Goal: Task Accomplishment & Management: Manage account settings

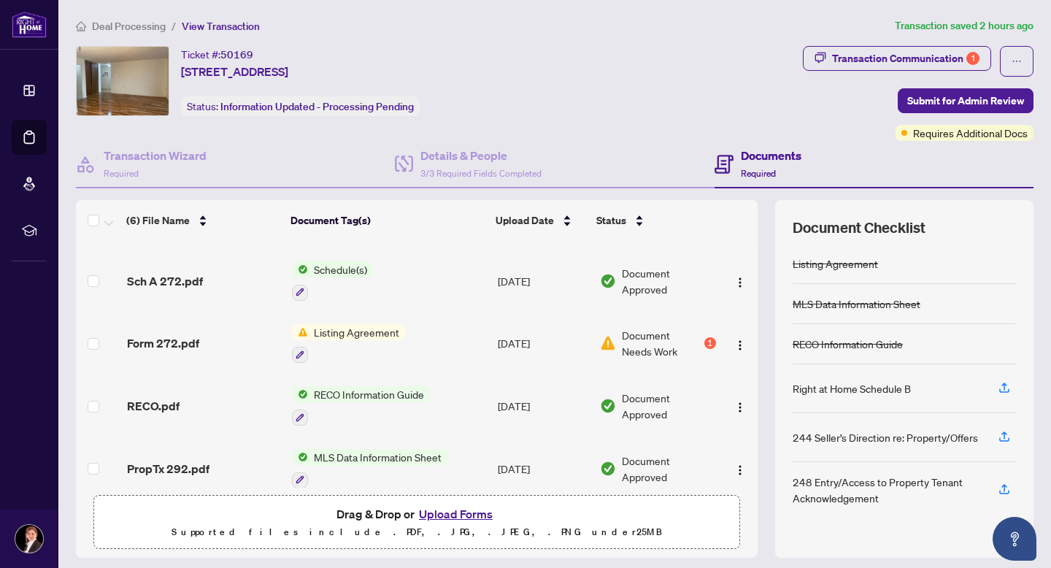
scroll to position [45, 0]
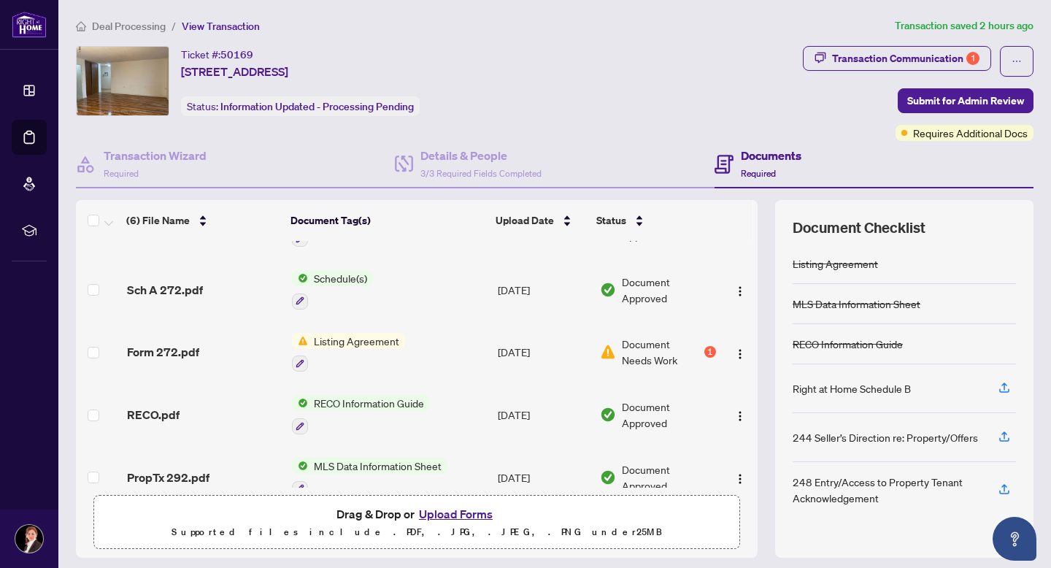
click at [383, 337] on span "Listing Agreement" at bounding box center [356, 341] width 97 height 16
click at [378, 359] on div at bounding box center [348, 364] width 113 height 18
click at [669, 350] on span "Document Needs Work" at bounding box center [662, 352] width 80 height 32
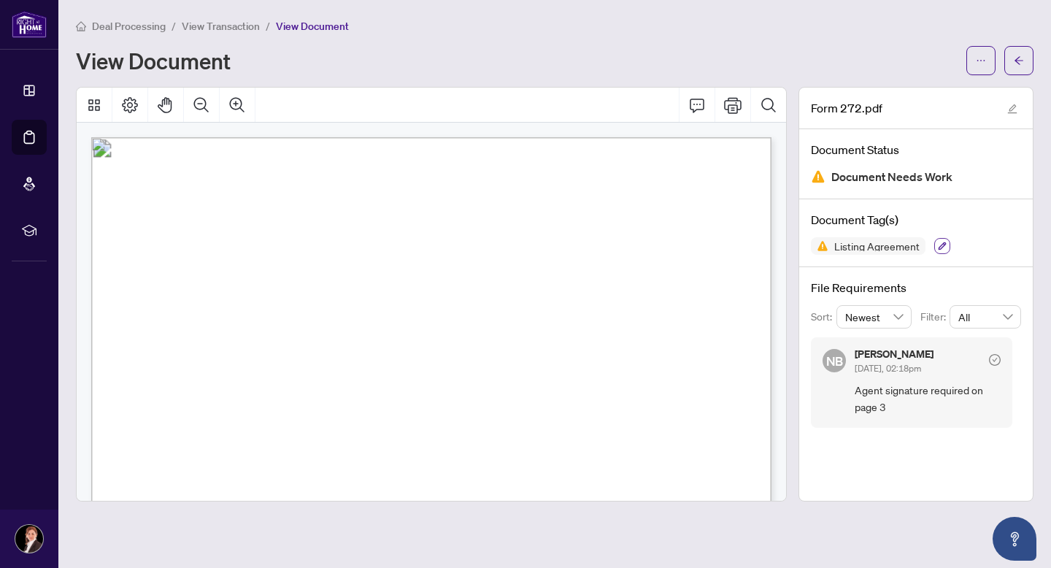
click at [939, 245] on icon "button" at bounding box center [942, 246] width 9 height 9
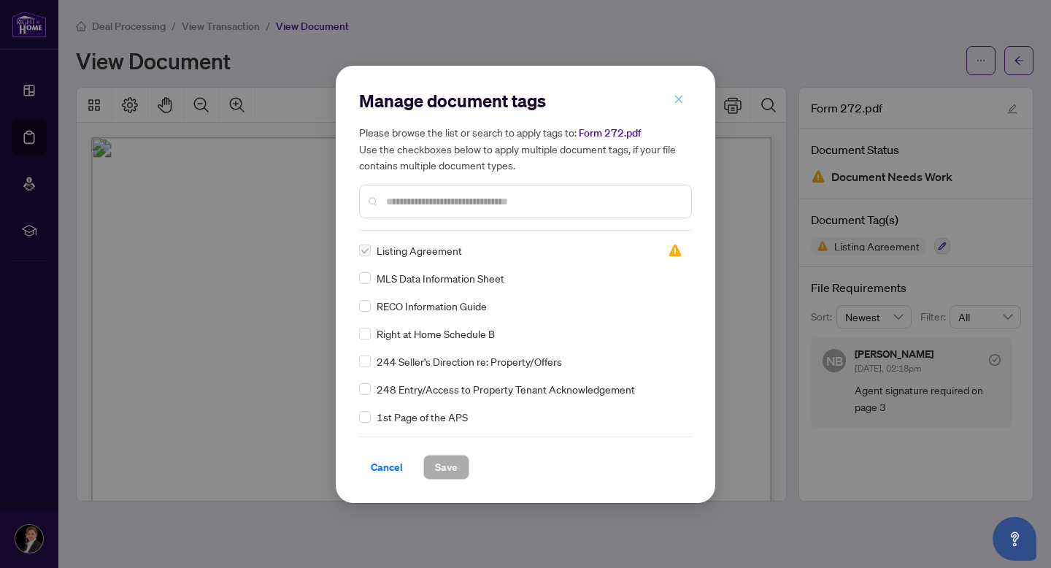
click at [676, 95] on icon "close" at bounding box center [679, 99] width 10 height 10
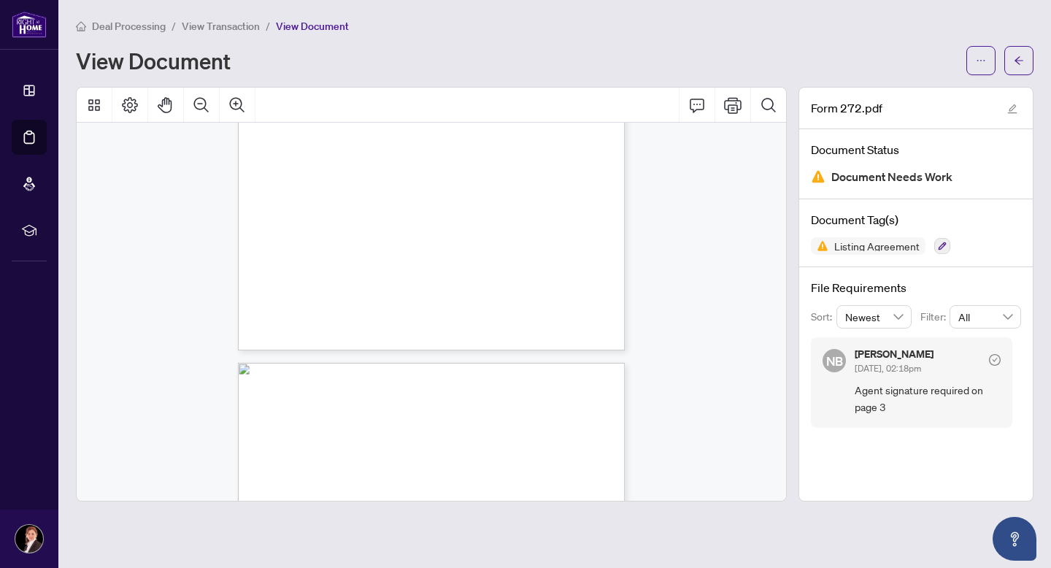
scroll to position [59, 0]
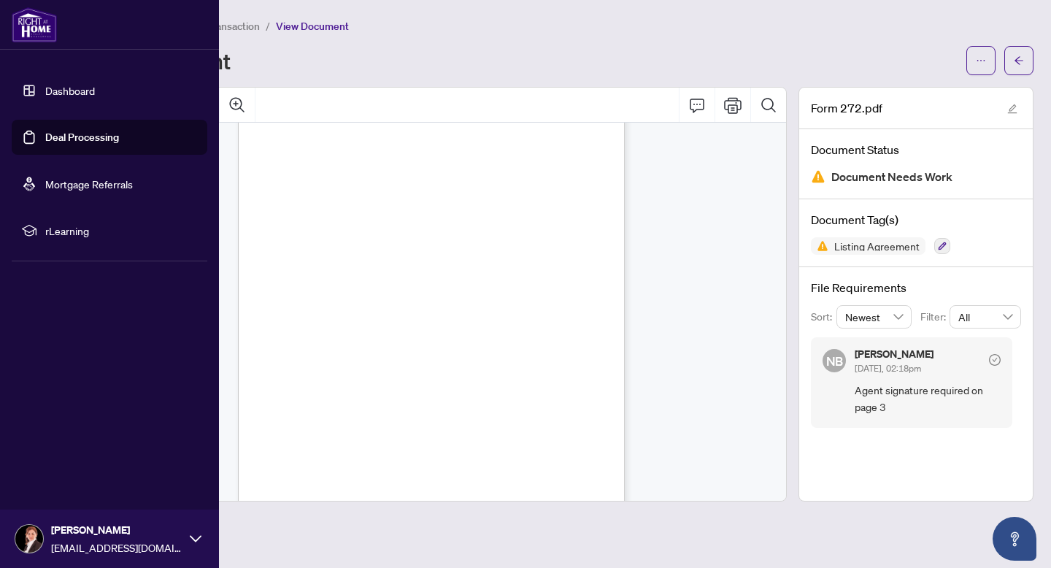
click at [80, 134] on link "Deal Processing" at bounding box center [82, 137] width 74 height 13
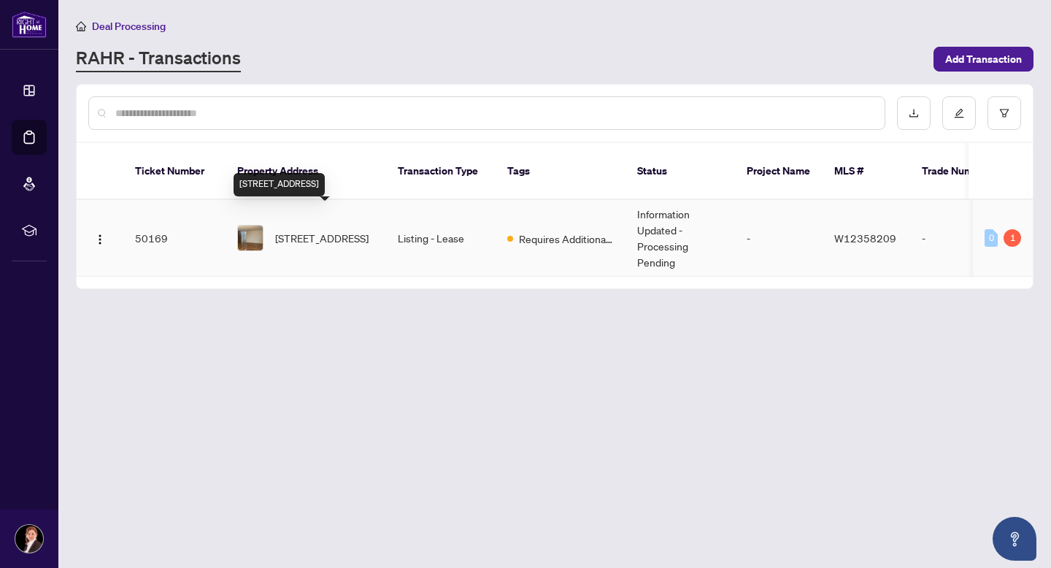
click at [331, 230] on span "[STREET_ADDRESS]" at bounding box center [321, 238] width 93 height 16
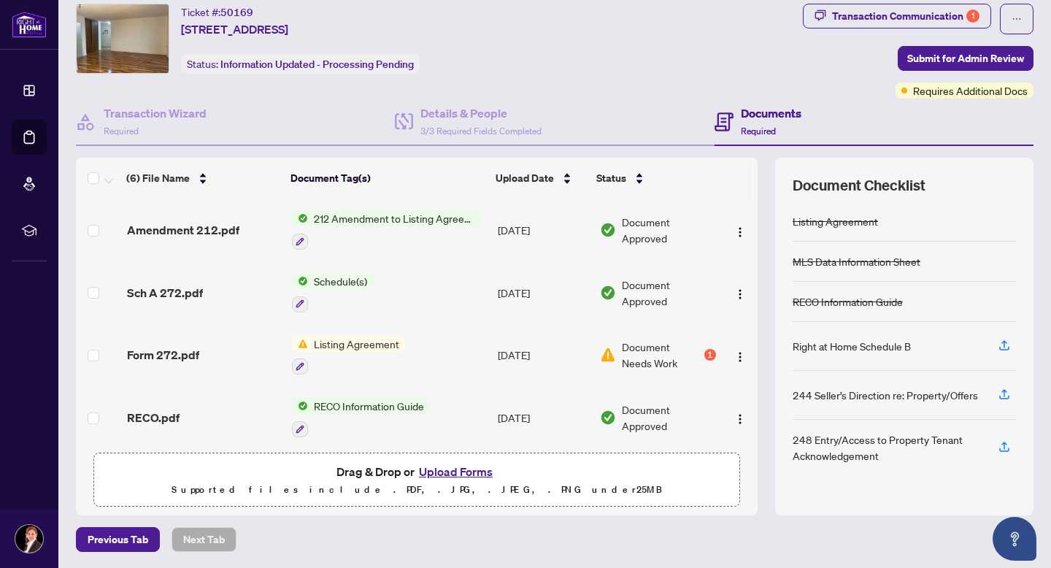
scroll to position [43, 0]
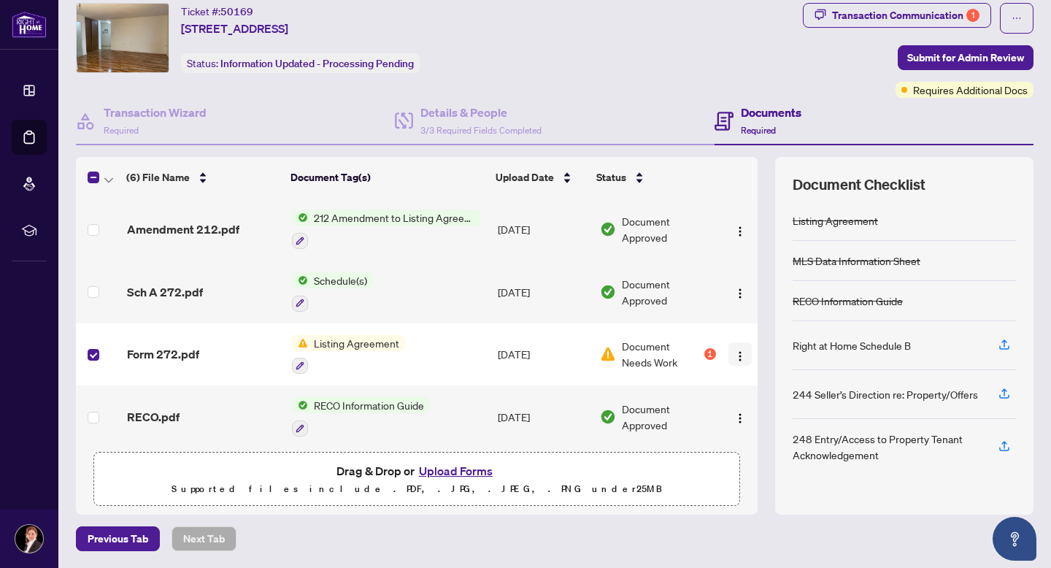
click at [737, 350] on img "button" at bounding box center [741, 356] width 12 height 12
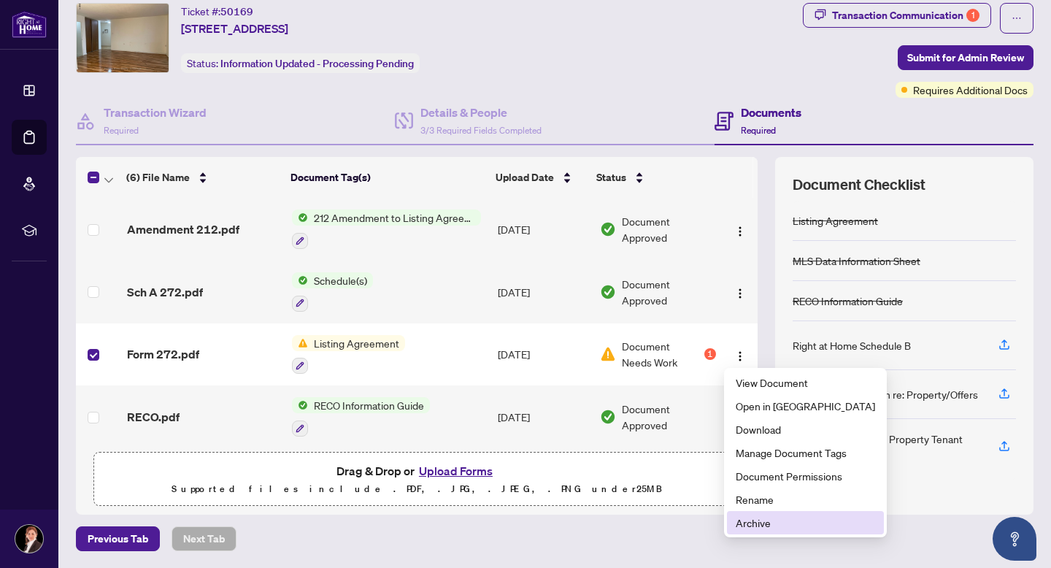
click at [746, 519] on span "Archive" at bounding box center [805, 523] width 139 height 16
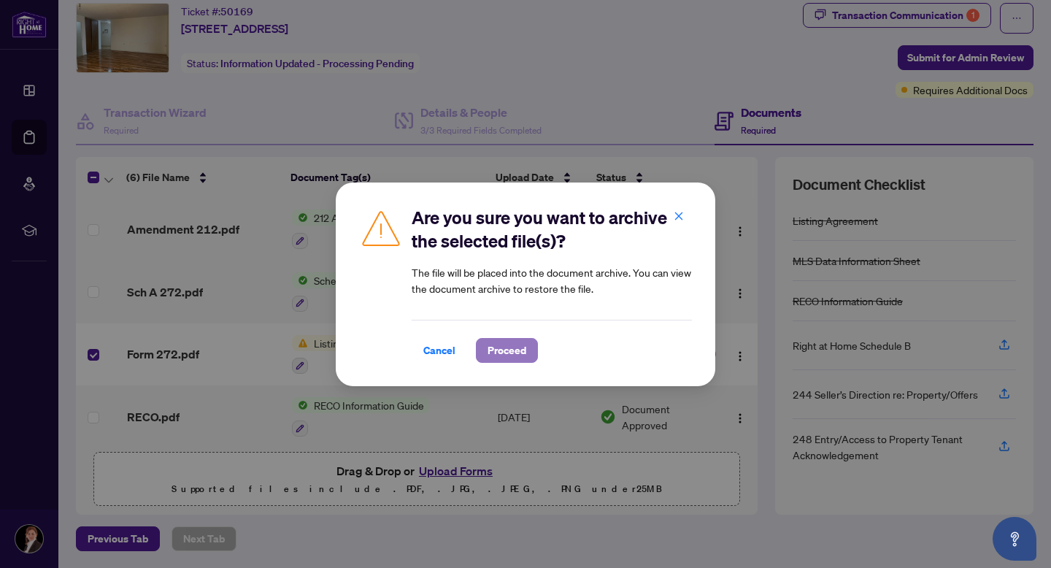
click at [498, 349] on span "Proceed" at bounding box center [507, 350] width 39 height 23
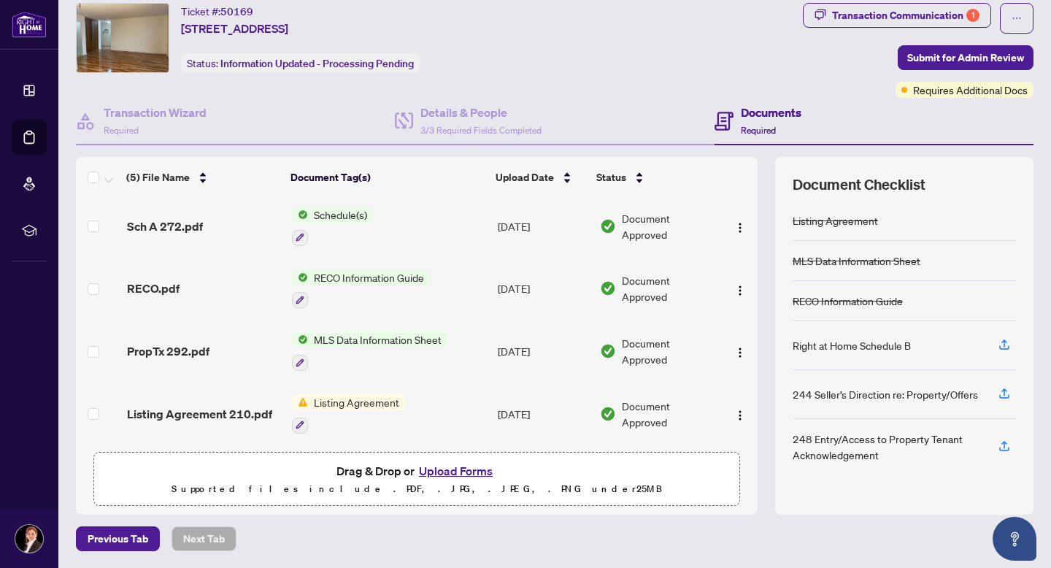
scroll to position [69, 0]
click at [470, 467] on button "Upload Forms" at bounding box center [456, 470] width 83 height 19
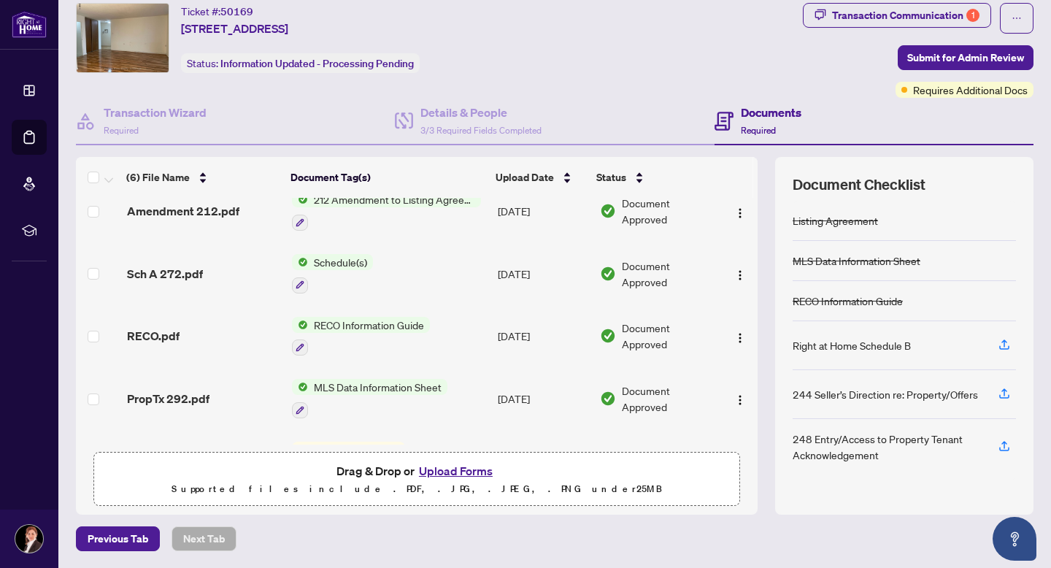
scroll to position [116, 0]
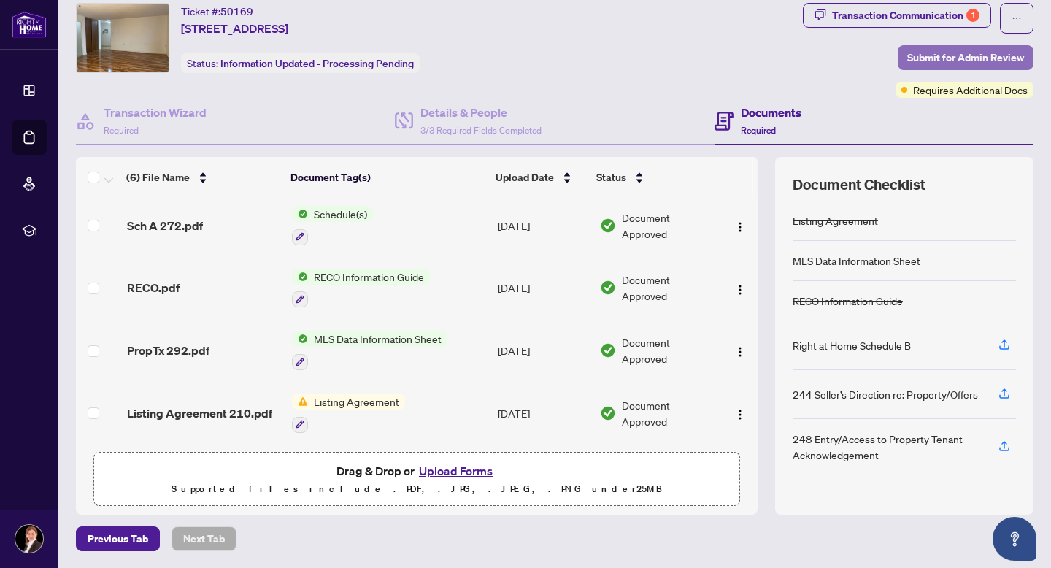
click at [959, 54] on span "Submit for Admin Review" at bounding box center [966, 57] width 117 height 23
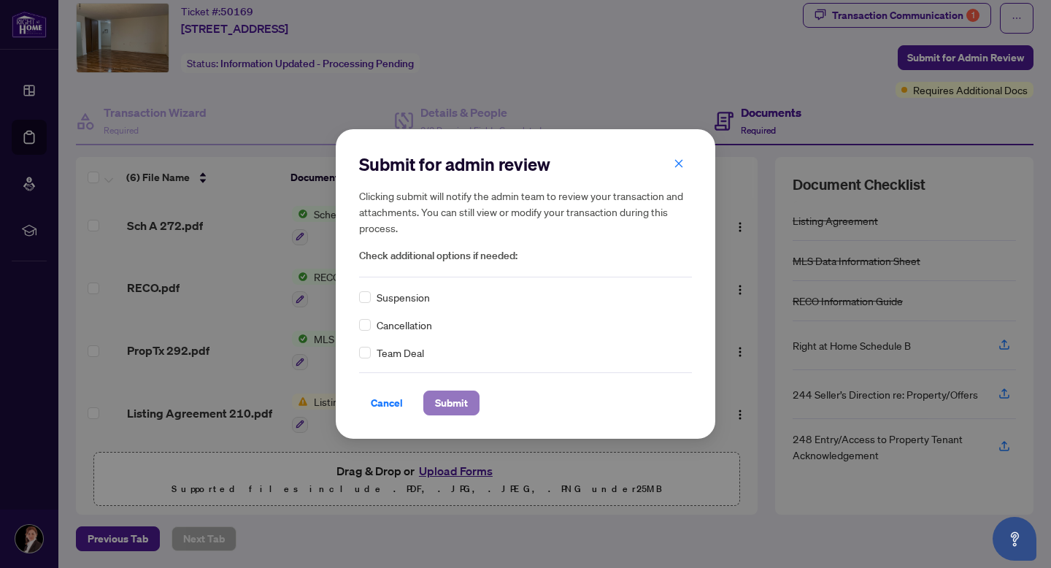
click at [461, 399] on span "Submit" at bounding box center [451, 402] width 33 height 23
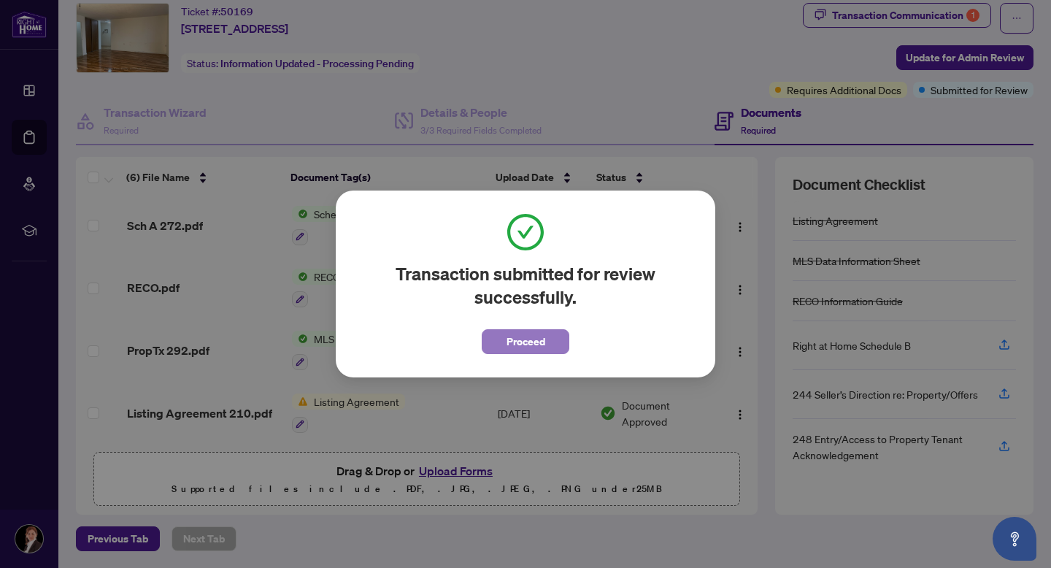
click at [557, 338] on button "Proceed" at bounding box center [526, 341] width 88 height 25
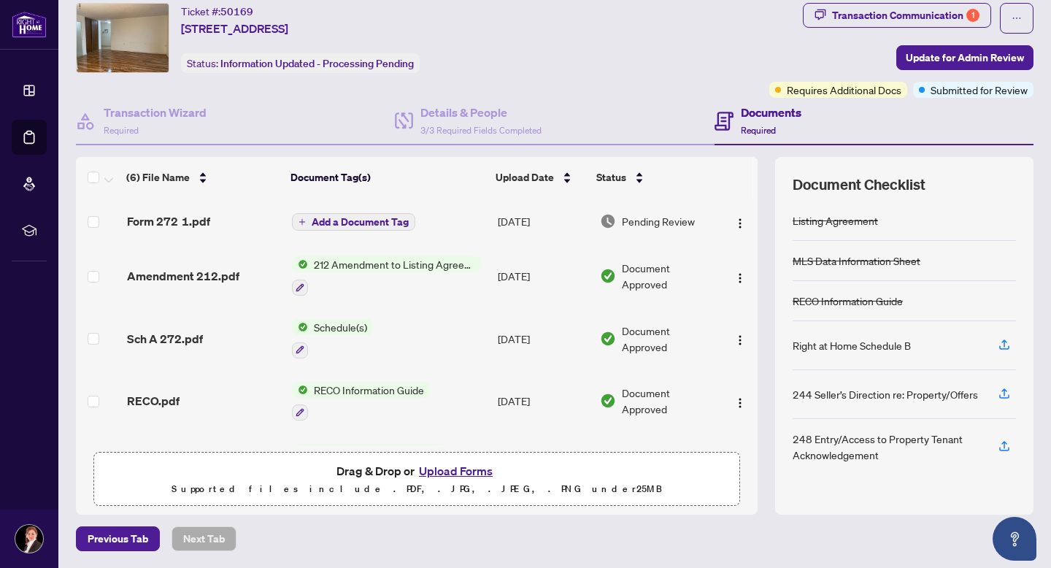
scroll to position [0, 0]
